Goal: Information Seeking & Learning: Learn about a topic

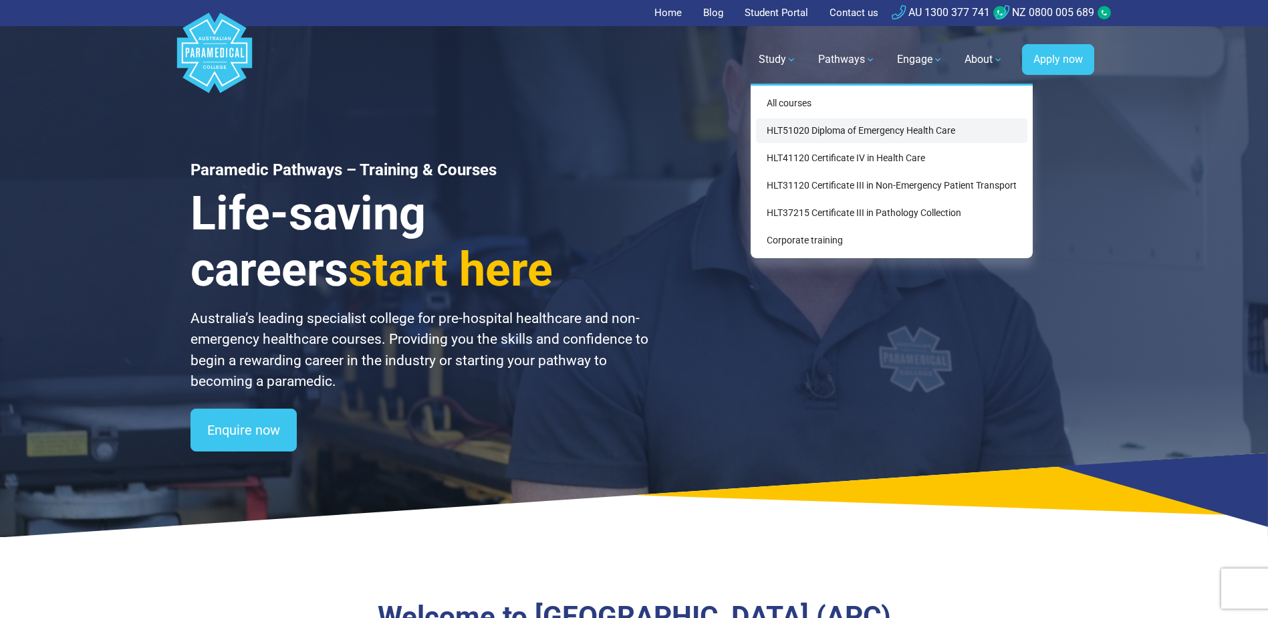
click at [810, 133] on link "HLT51020 Diploma of Emergency Health Care" at bounding box center [891, 130] width 271 height 25
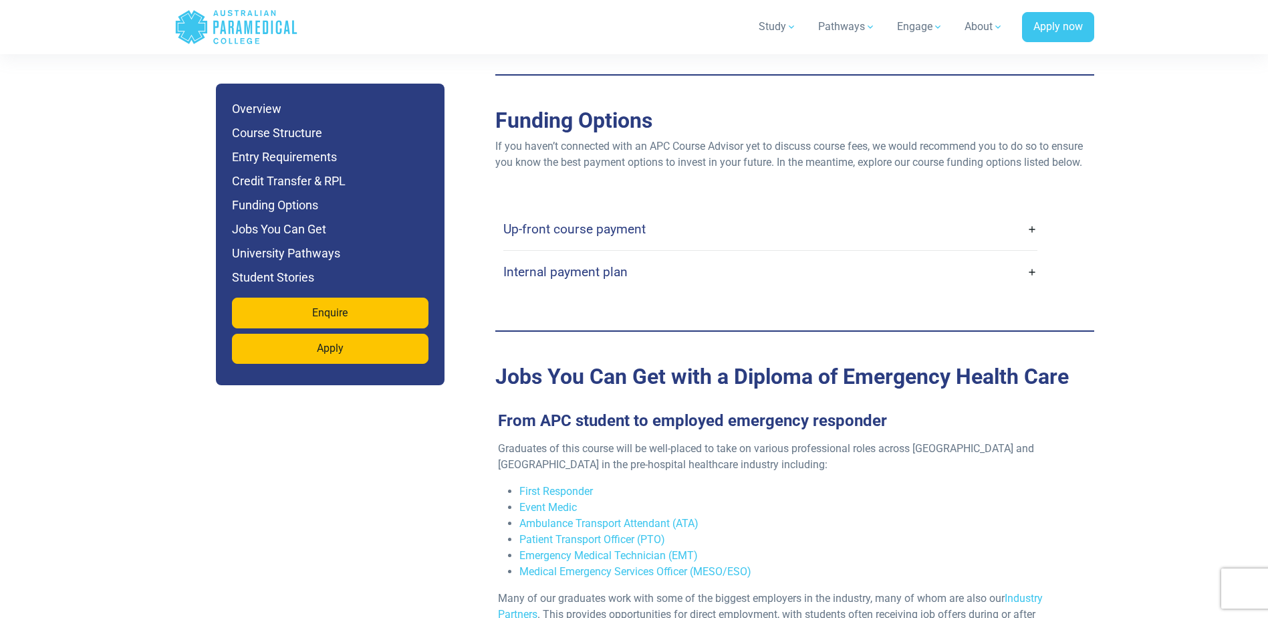
scroll to position [4146, 0]
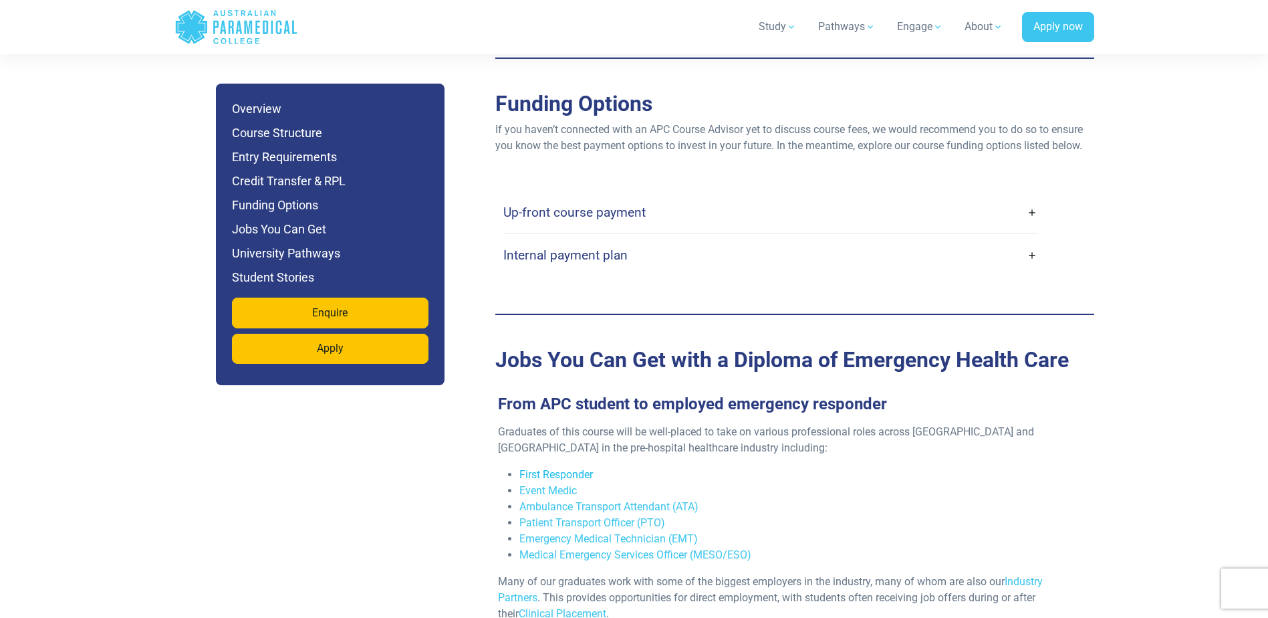
click at [564, 468] on link "First Responder" at bounding box center [557, 474] width 74 height 13
click at [564, 484] on link "Event Medic" at bounding box center [549, 490] width 58 height 13
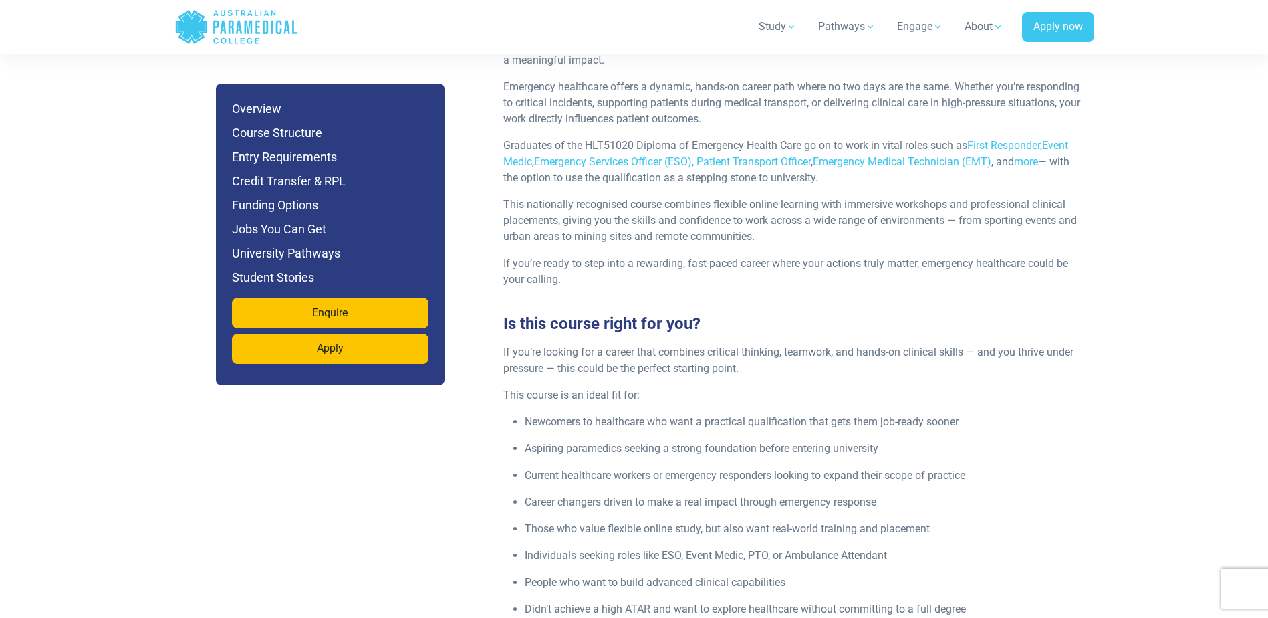
scroll to position [1561, 0]
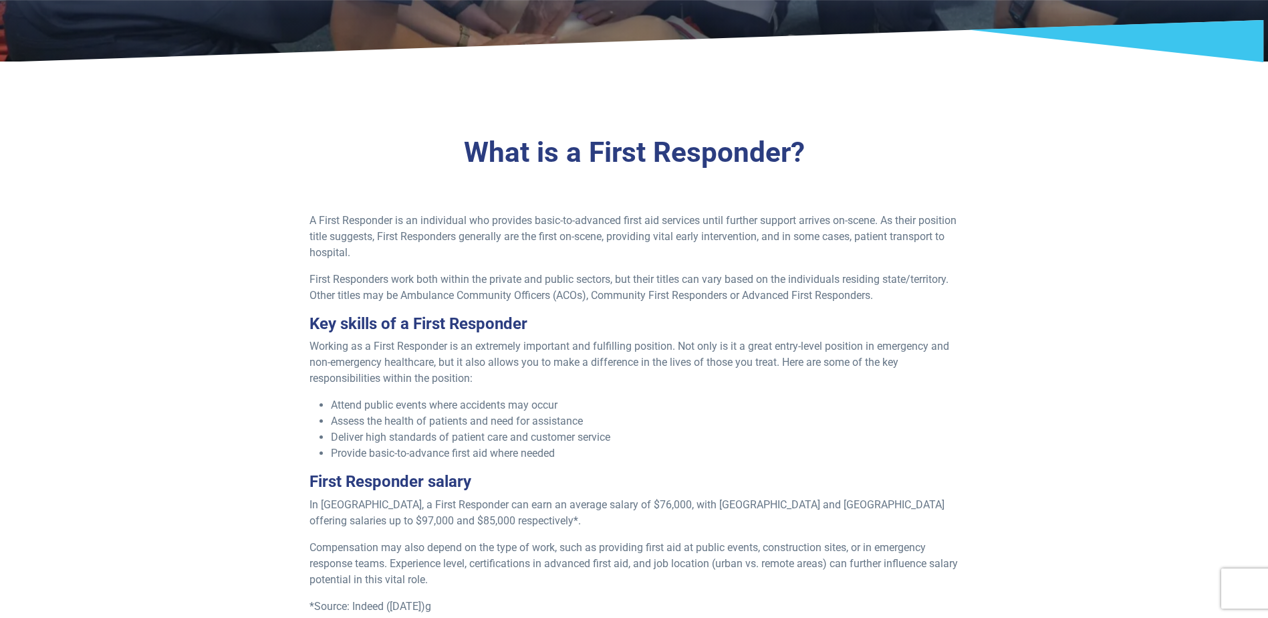
scroll to position [267, 0]
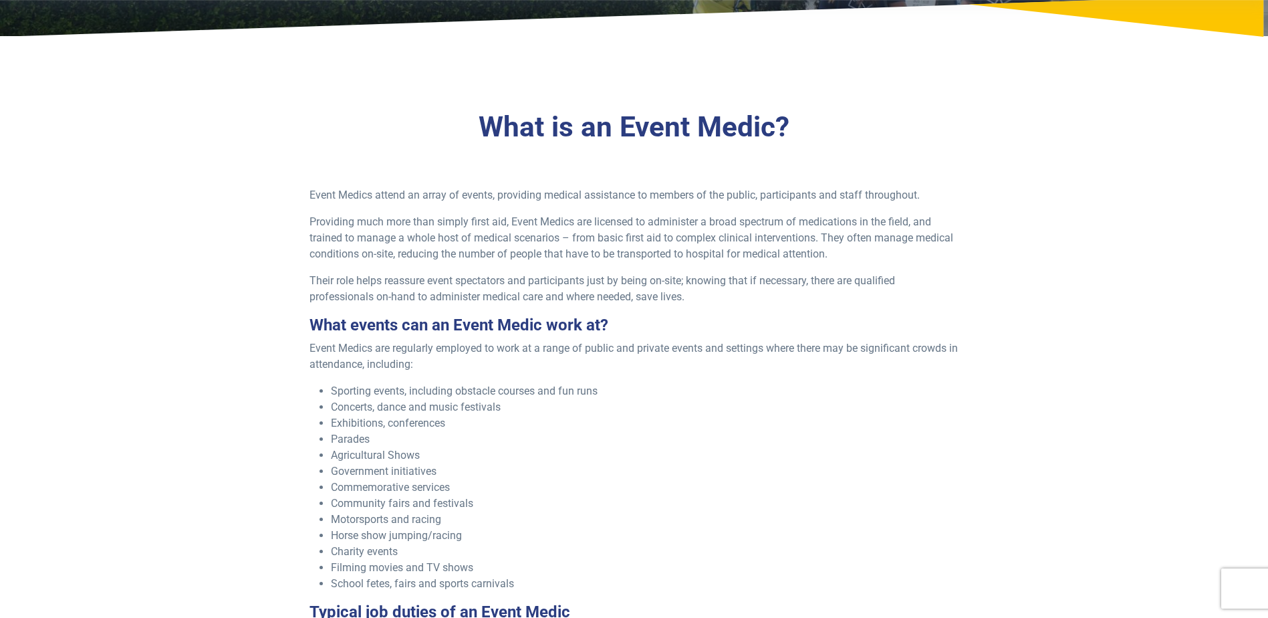
scroll to position [334, 0]
